Goal: Check status: Check status

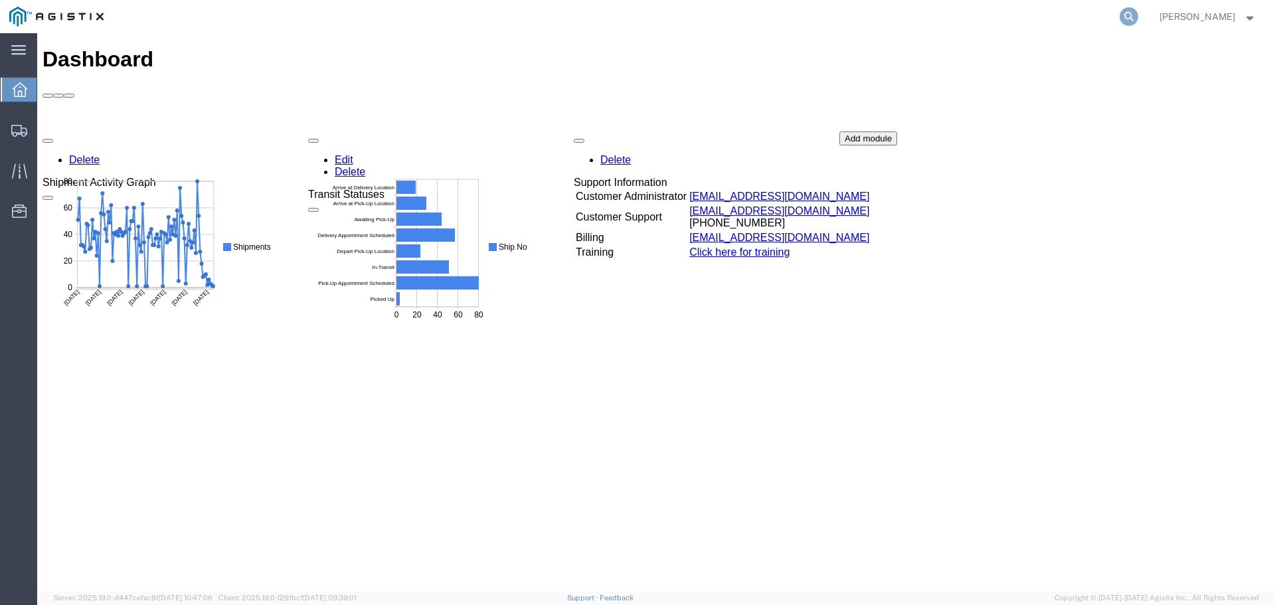
click at [1138, 21] on icon at bounding box center [1129, 16] width 19 height 19
click at [964, 19] on input "search" at bounding box center [918, 17] width 404 height 32
type input "56881170"
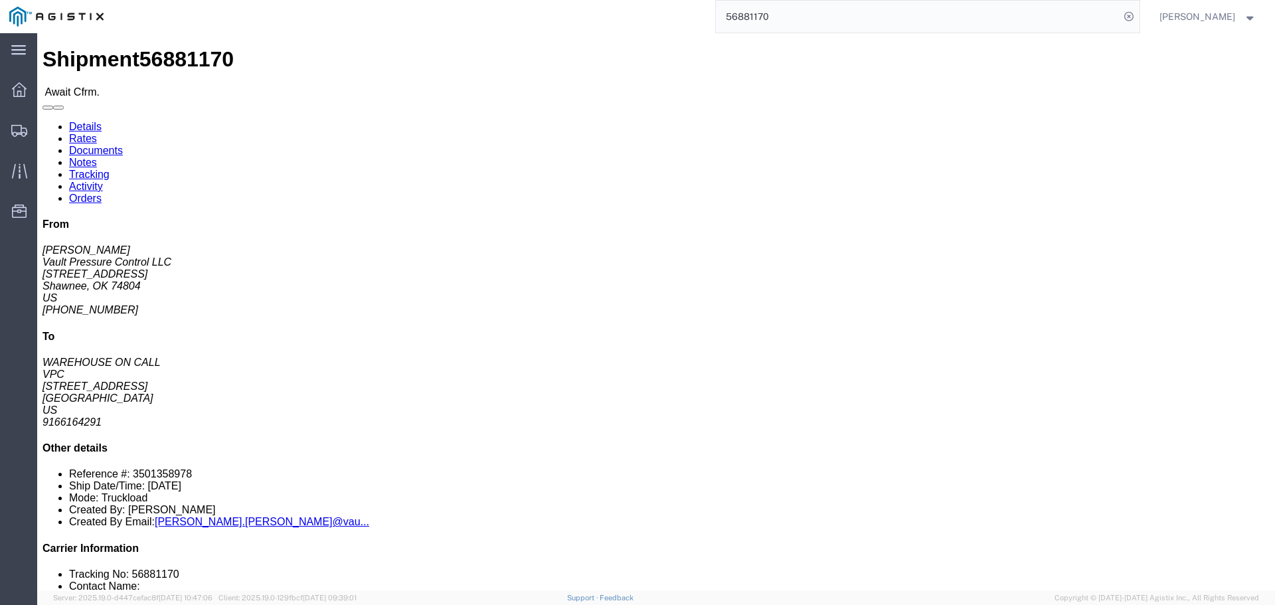
click link "Notes"
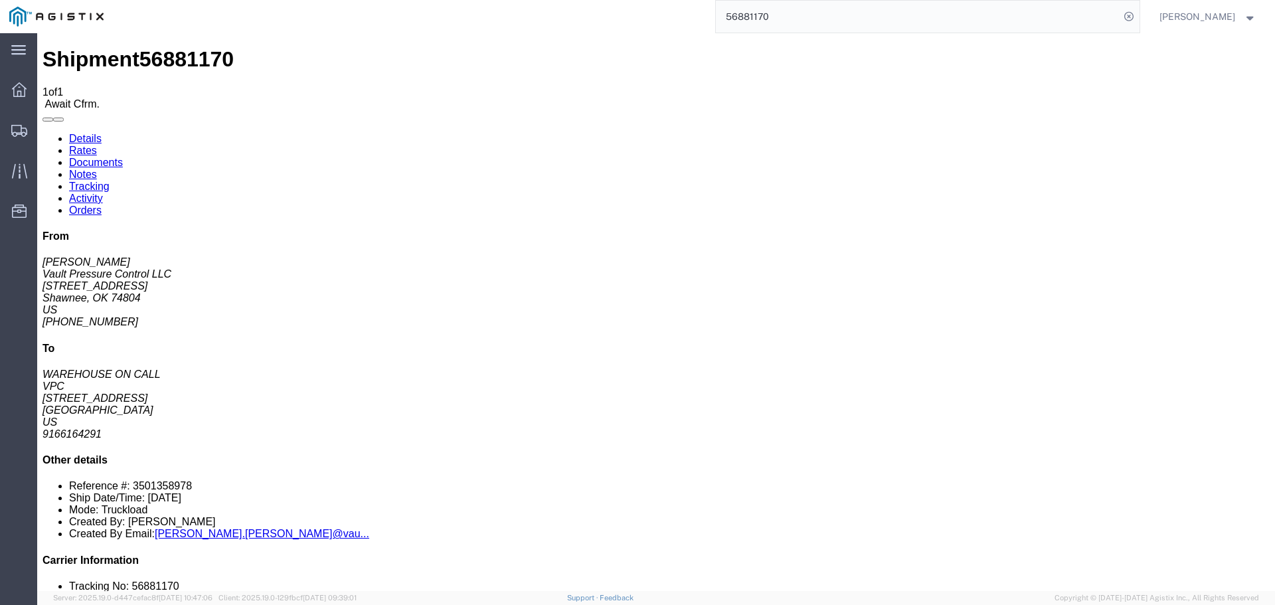
click at [74, 133] on link "Details" at bounding box center [85, 138] width 33 height 11
